Goal: Transaction & Acquisition: Purchase product/service

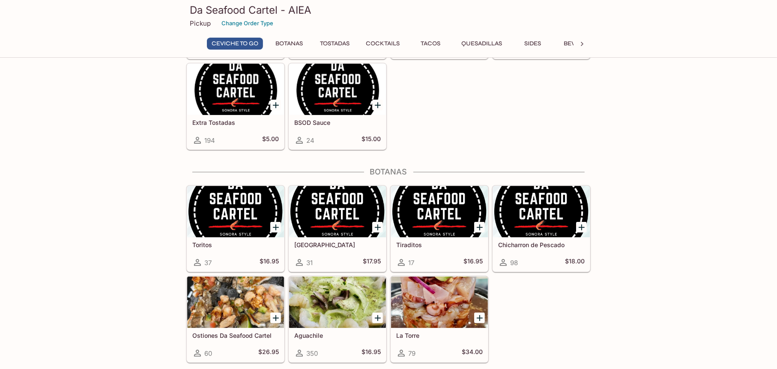
scroll to position [128, 0]
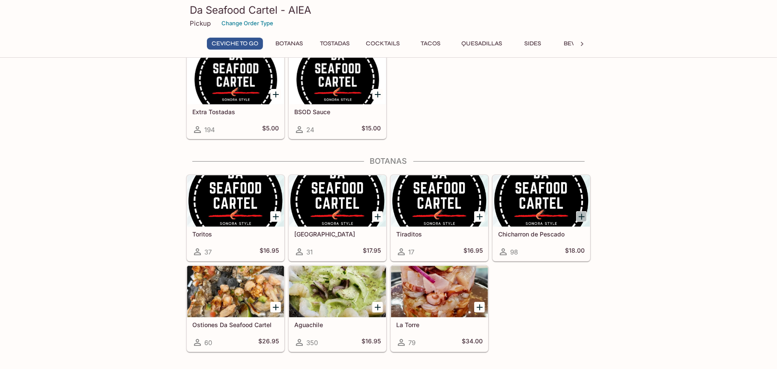
click at [577, 220] on icon "Add Chicharron de Pescado" at bounding box center [581, 217] width 10 height 10
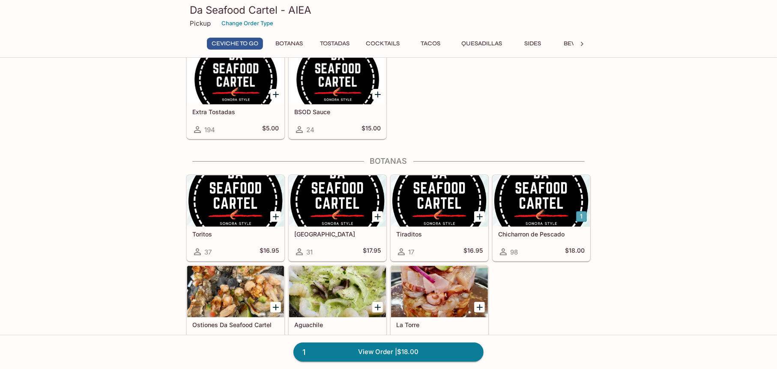
click at [577, 220] on button "1" at bounding box center [581, 216] width 11 height 11
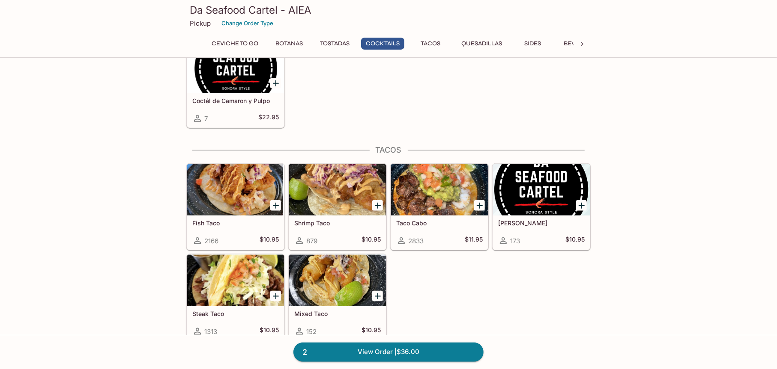
scroll to position [856, 0]
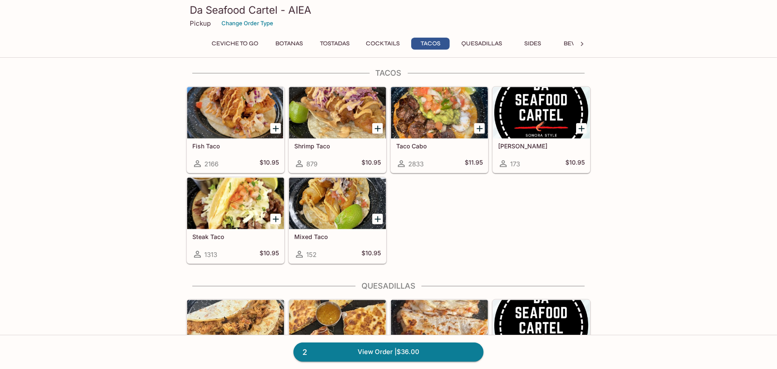
click at [274, 220] on icon "Add Steak Taco" at bounding box center [276, 219] width 10 height 10
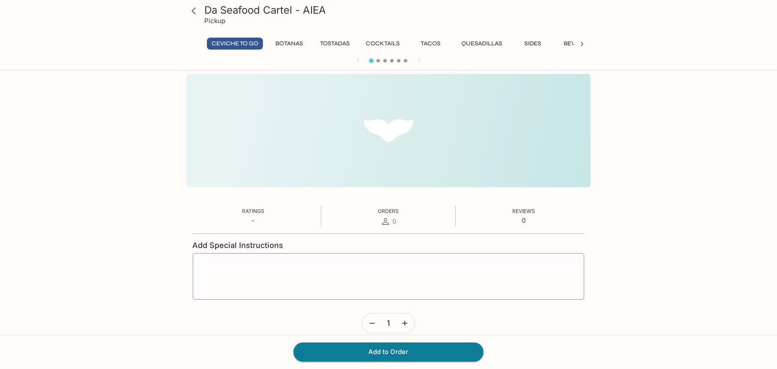
click at [274, 220] on div "Ratings - Orders 0 Reviews 0 Add Special Instructions x ​ 1 Ratings - Orders 0 …" at bounding box center [388, 212] width 404 height 277
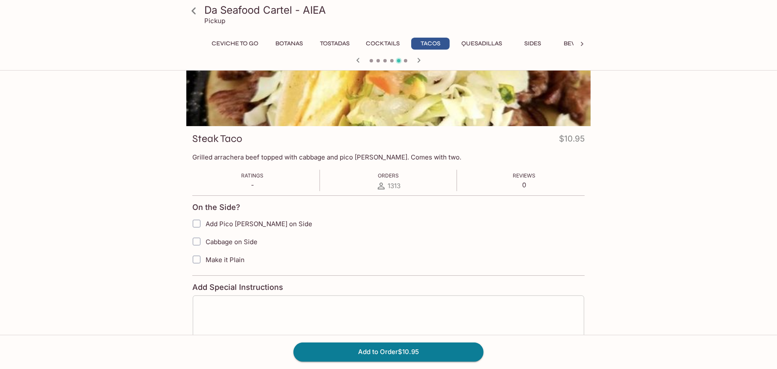
scroll to position [114, 0]
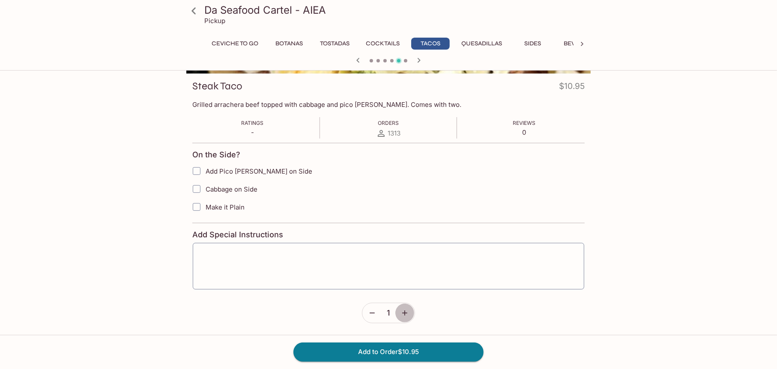
click at [409, 313] on button "button" at bounding box center [405, 314] width 20 height 20
click at [412, 360] on button "Add to Order $21.90" at bounding box center [388, 352] width 190 height 19
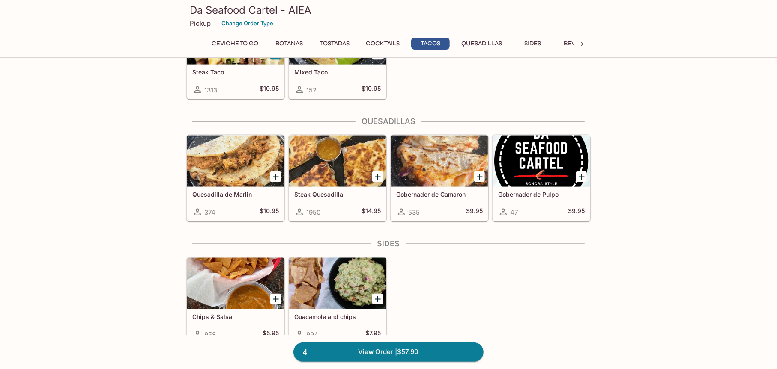
scroll to position [1027, 0]
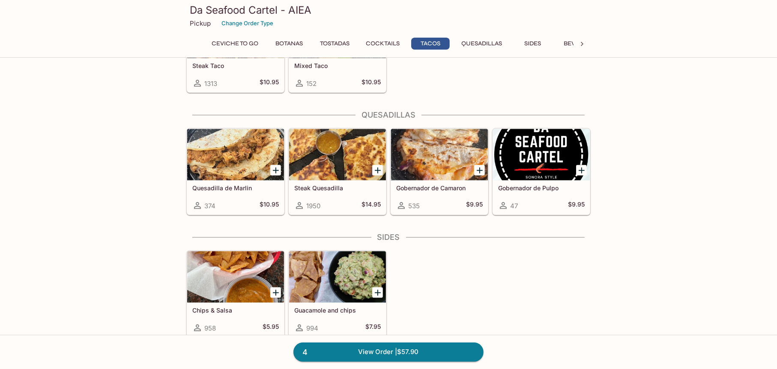
click at [477, 168] on icon "Add Gobernador de Camaron" at bounding box center [479, 171] width 10 height 10
click at [274, 166] on icon "Add Quesadilla de Marlin" at bounding box center [276, 171] width 10 height 10
click at [270, 169] on button "1" at bounding box center [275, 170] width 11 height 11
click at [412, 356] on link "7 View Order | $89.75" at bounding box center [388, 352] width 190 height 19
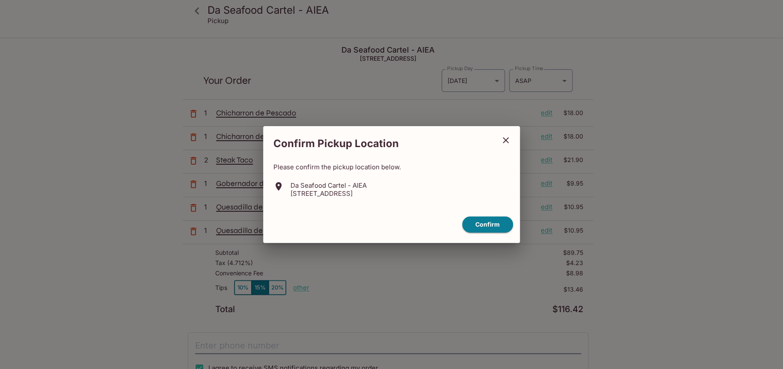
click at [509, 135] on icon "close" at bounding box center [506, 140] width 10 height 10
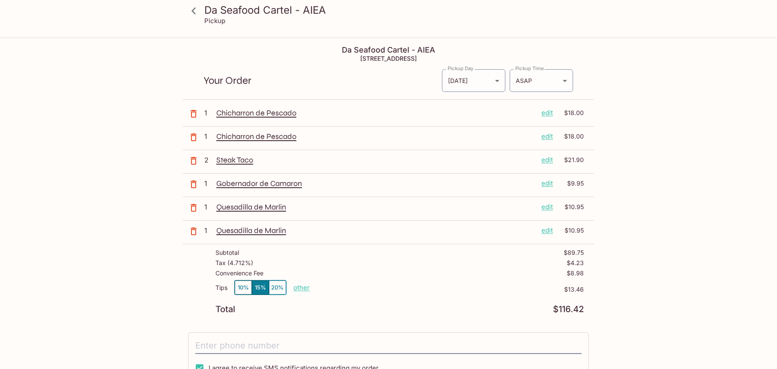
click at [192, 232] on icon "button" at bounding box center [193, 231] width 10 height 10
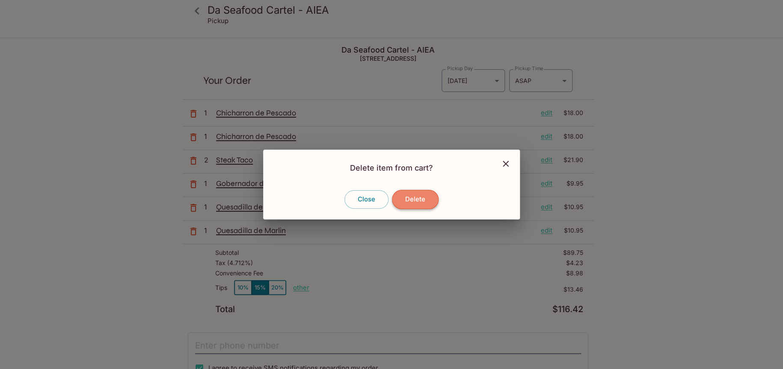
click at [431, 205] on button "Delete" at bounding box center [415, 199] width 47 height 19
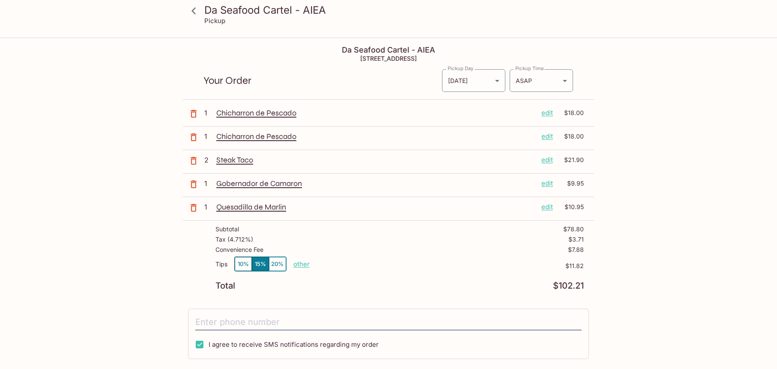
click at [190, 208] on icon "button" at bounding box center [193, 208] width 10 height 10
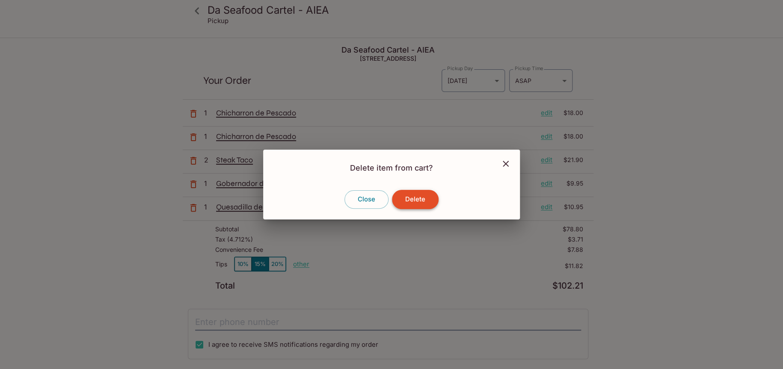
click at [411, 198] on button "Delete" at bounding box center [415, 199] width 47 height 19
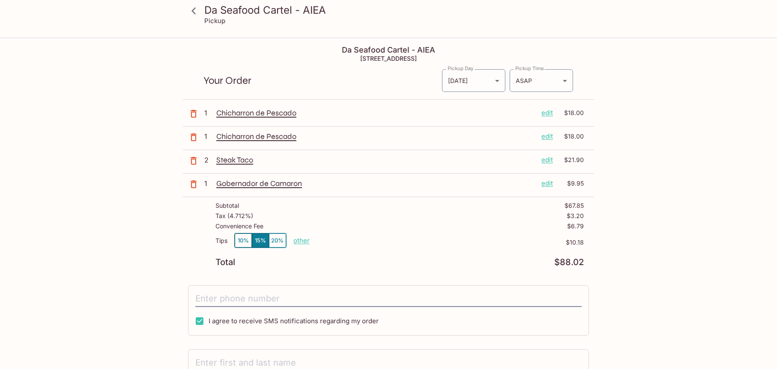
click at [192, 15] on icon at bounding box center [193, 10] width 15 height 15
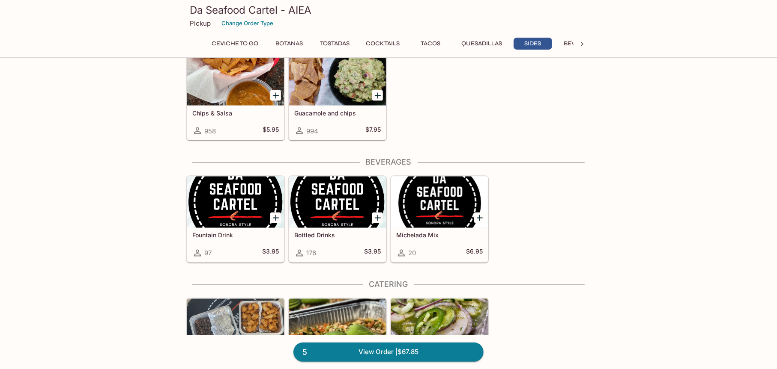
scroll to position [1111, 0]
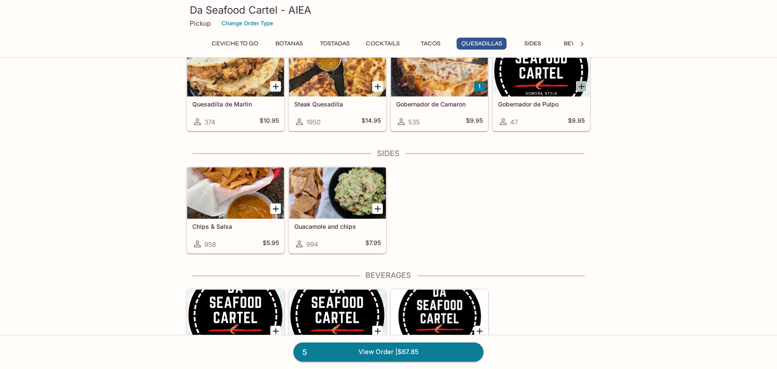
click at [583, 89] on icon "Add Gobernador de Pulpo" at bounding box center [581, 87] width 10 height 10
click at [274, 204] on icon "Add Chips & Salsa" at bounding box center [276, 209] width 10 height 10
click at [274, 204] on button "Add Chips & Salsa" at bounding box center [275, 209] width 11 height 11
click at [274, 204] on button "2" at bounding box center [275, 209] width 11 height 11
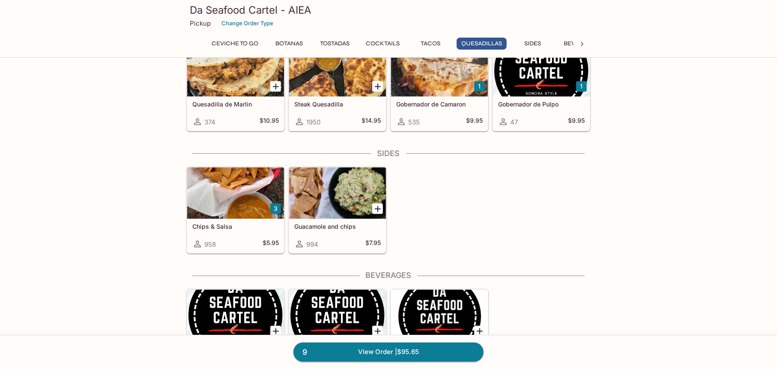
click at [274, 204] on button "3" at bounding box center [275, 209] width 11 height 11
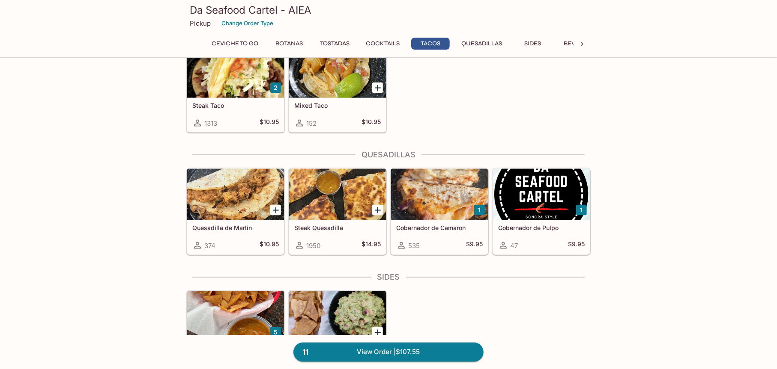
scroll to position [1026, 0]
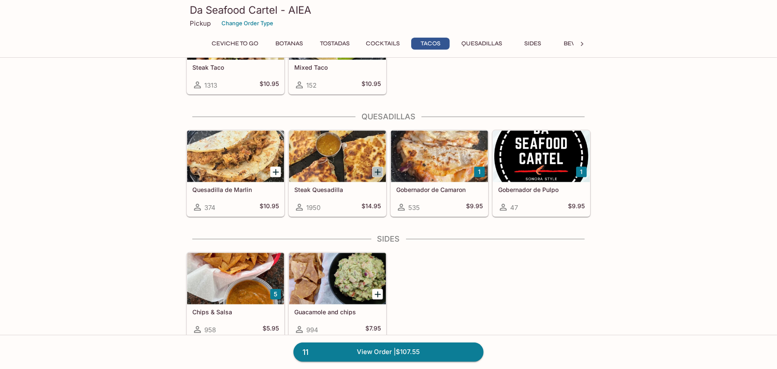
click at [378, 175] on icon "Add Steak Quesadilla" at bounding box center [377, 172] width 10 height 10
click at [378, 175] on button "Add Steak Quesadilla" at bounding box center [377, 172] width 11 height 11
click at [378, 175] on button "2" at bounding box center [377, 172] width 11 height 11
click at [378, 175] on button "3" at bounding box center [377, 172] width 11 height 11
click at [378, 175] on button "4" at bounding box center [377, 172] width 11 height 11
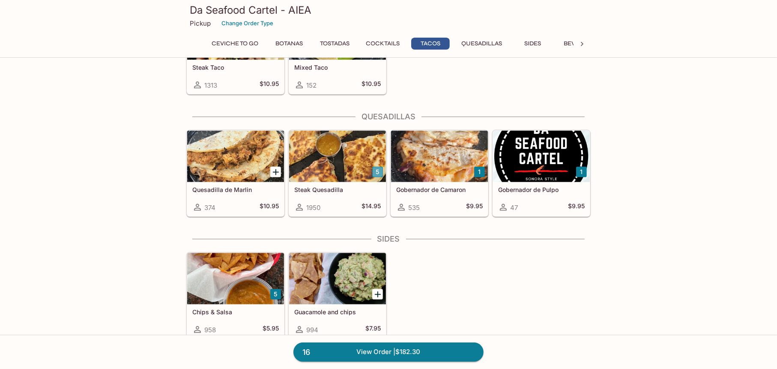
click at [378, 175] on button "5" at bounding box center [377, 172] width 11 height 11
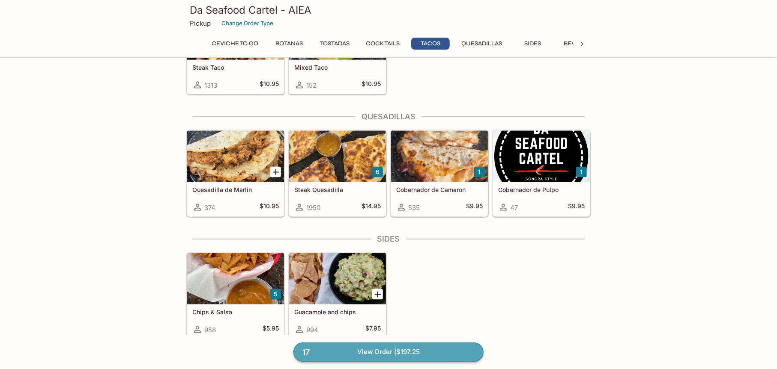
click at [428, 356] on link "17 View Order | $197.25" at bounding box center [388, 352] width 190 height 19
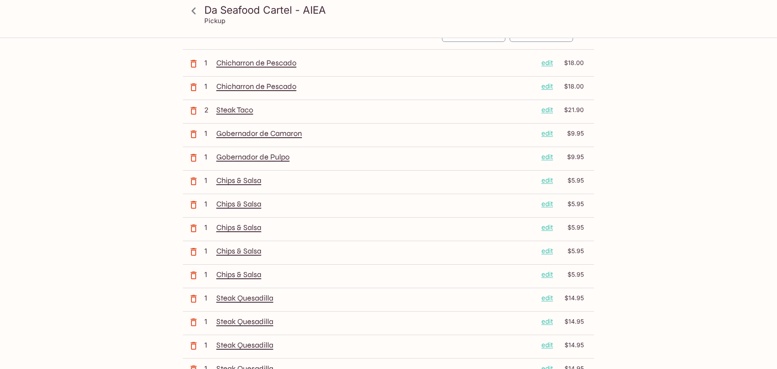
scroll to position [171, 0]
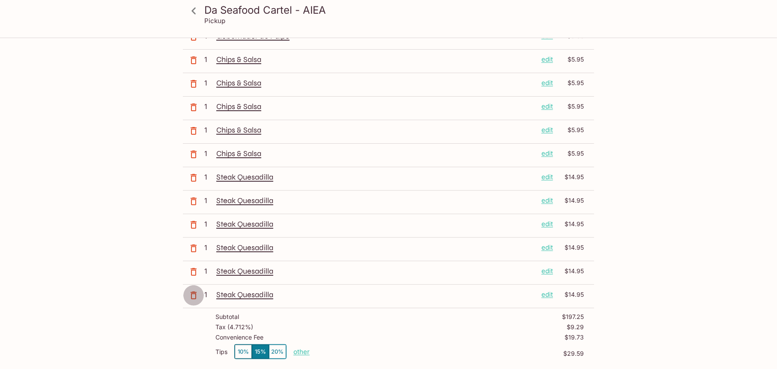
click at [188, 297] on icon "button" at bounding box center [193, 296] width 10 height 10
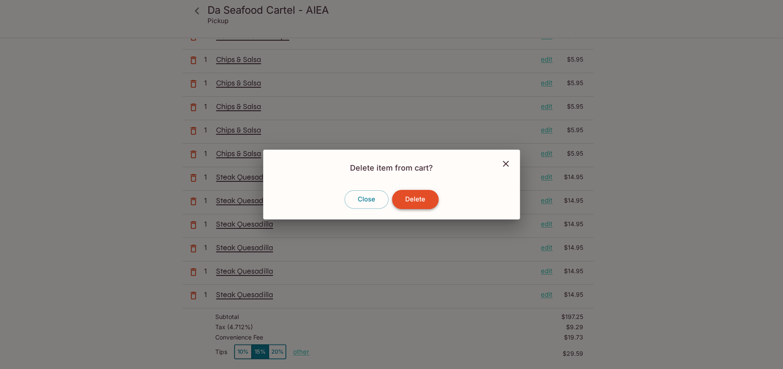
click at [430, 196] on button "Delete" at bounding box center [415, 199] width 47 height 19
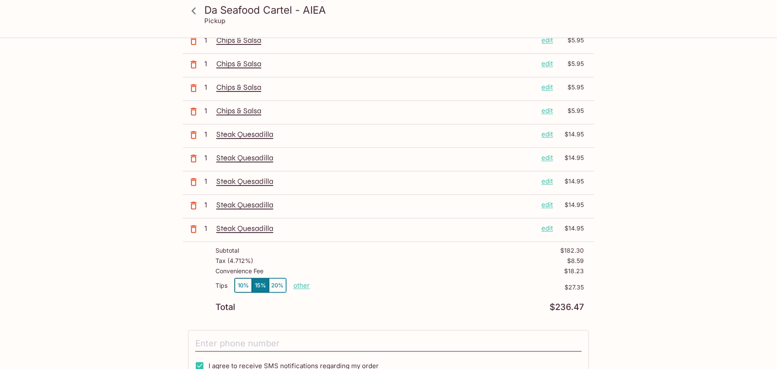
scroll to position [300, 0]
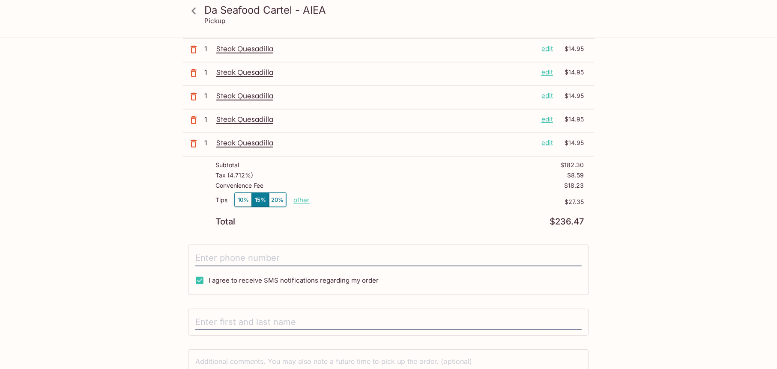
click at [303, 199] on p "other" at bounding box center [301, 200] width 16 height 8
drag, startPoint x: 364, startPoint y: 198, endPoint x: 310, endPoint y: 202, distance: 53.7
click at [310, 202] on div "Done 27.35" at bounding box center [330, 200] width 75 height 14
type input "0.00"
click at [258, 222] on div "Total $236.47" at bounding box center [399, 222] width 368 height 8
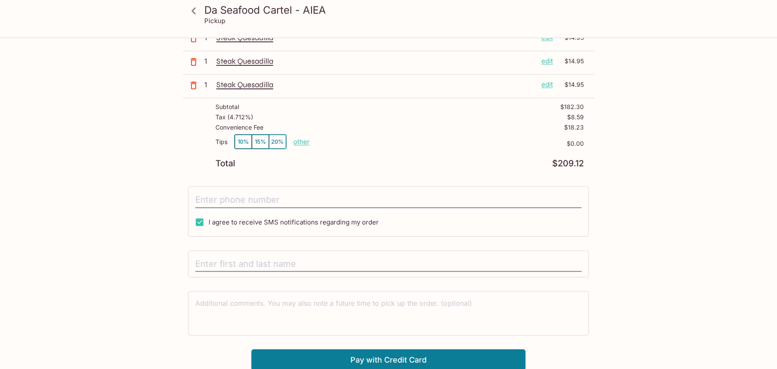
scroll to position [359, 0]
click at [302, 199] on input "tel" at bounding box center [388, 199] width 386 height 16
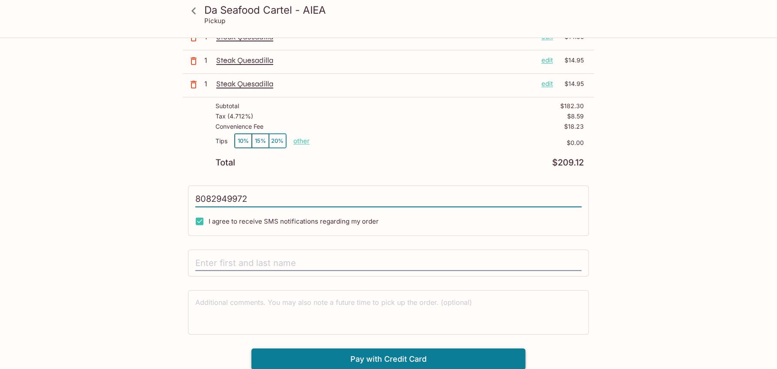
type input "8082949972"
click at [383, 357] on button "Pay with Credit Card" at bounding box center [388, 359] width 274 height 21
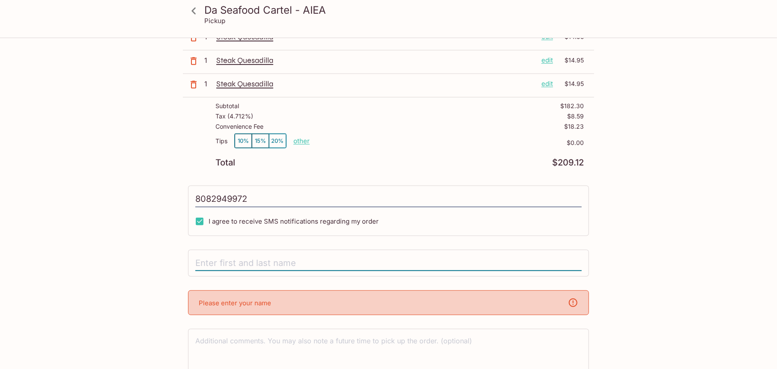
click at [309, 258] on input "text" at bounding box center [388, 264] width 386 height 16
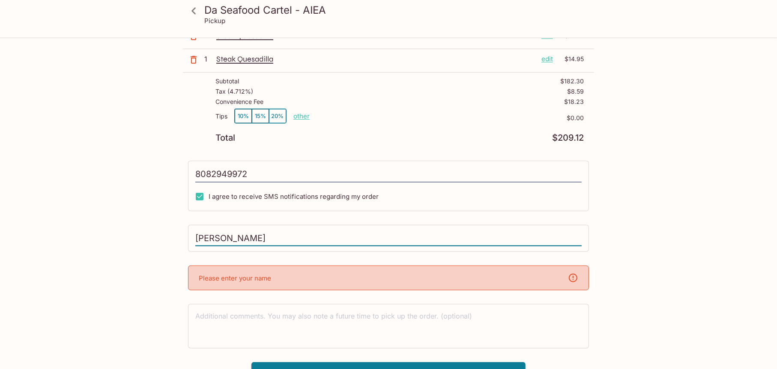
scroll to position [397, 0]
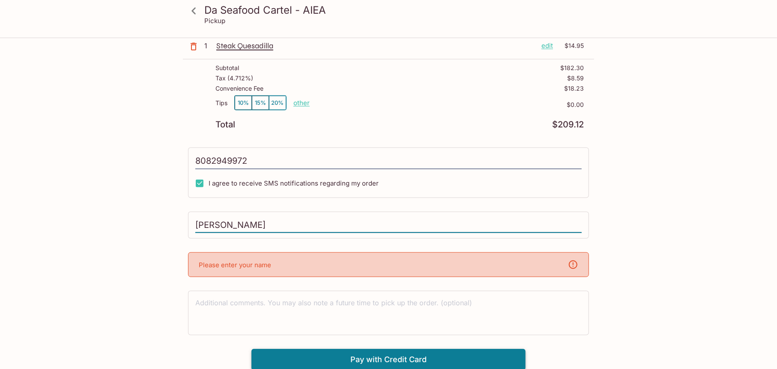
type input "[PERSON_NAME]"
click at [400, 360] on button "Pay with Credit Card" at bounding box center [388, 359] width 274 height 21
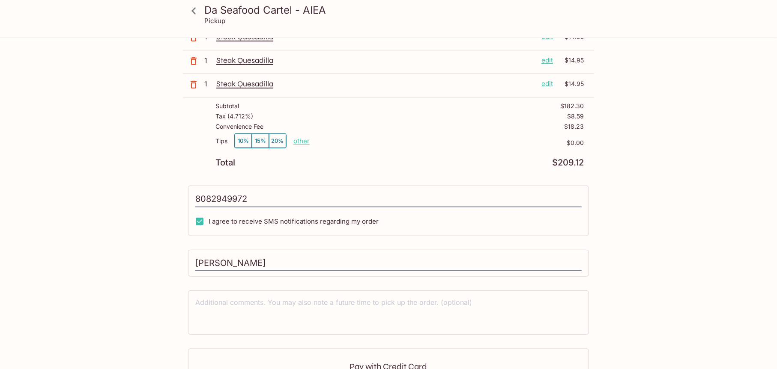
type input "[PHONE_NUMBER]"
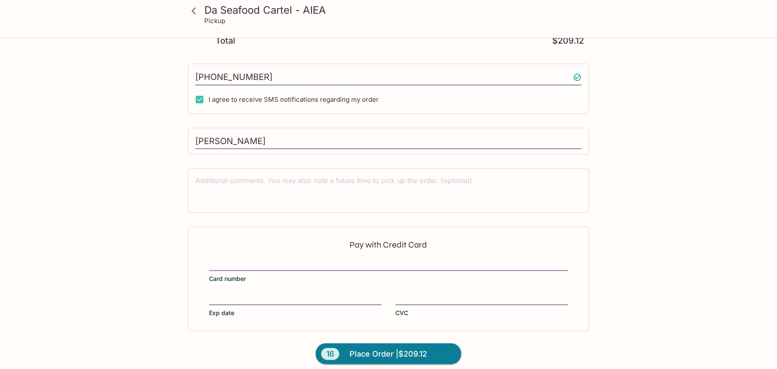
scroll to position [487, 0]
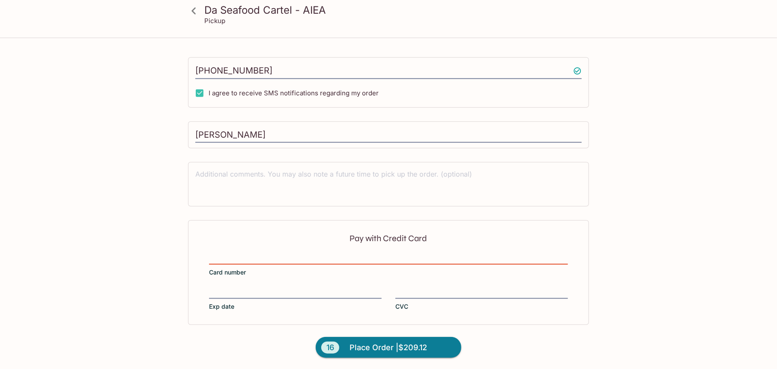
click at [238, 297] on div at bounding box center [295, 293] width 173 height 12
click at [238, 288] on input "Exp date" at bounding box center [295, 288] width 173 height 0
click at [355, 350] on span "Place Order | $209.12" at bounding box center [388, 348] width 77 height 14
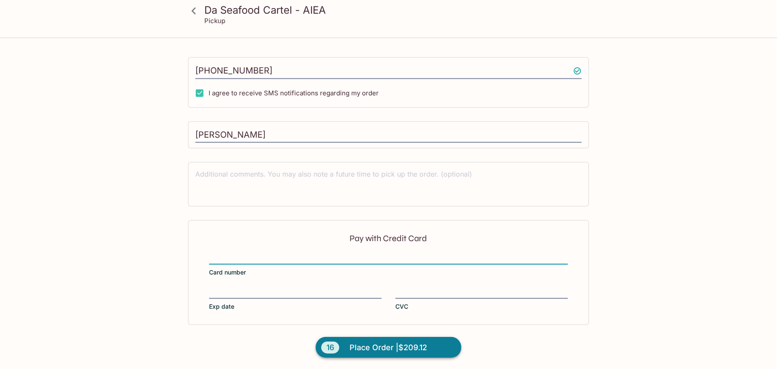
click at [423, 348] on span "Place Order | $209.12" at bounding box center [388, 348] width 77 height 14
